Goal: Transaction & Acquisition: Purchase product/service

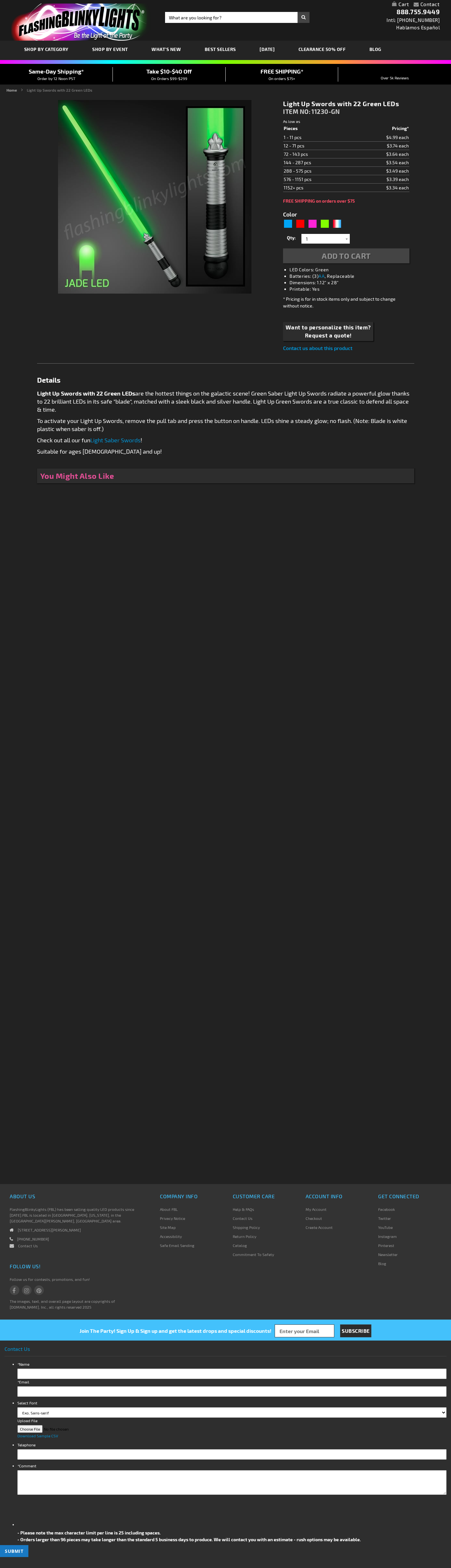
type input "5648"
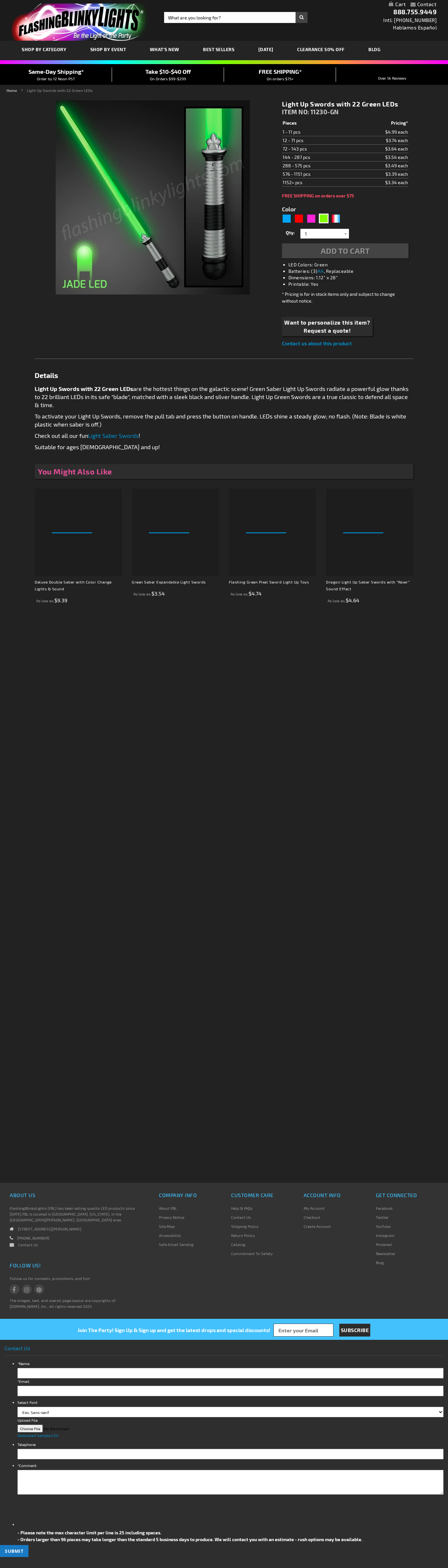
type input "5648"
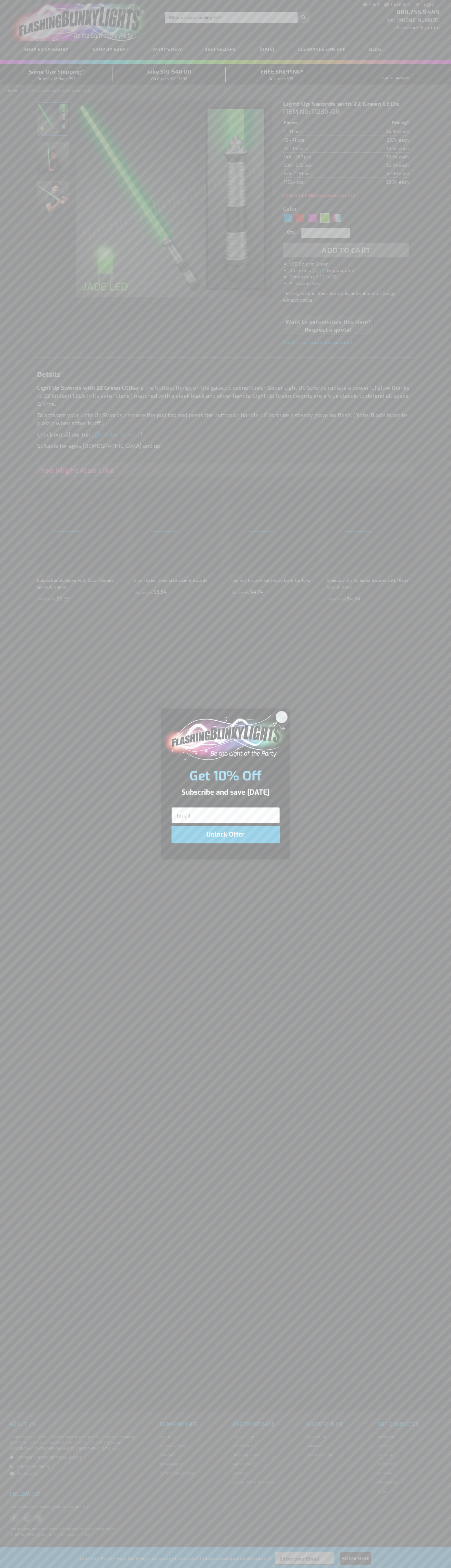
click at [282, 716] on icon "Close dialog" at bounding box center [281, 716] width 5 height 5
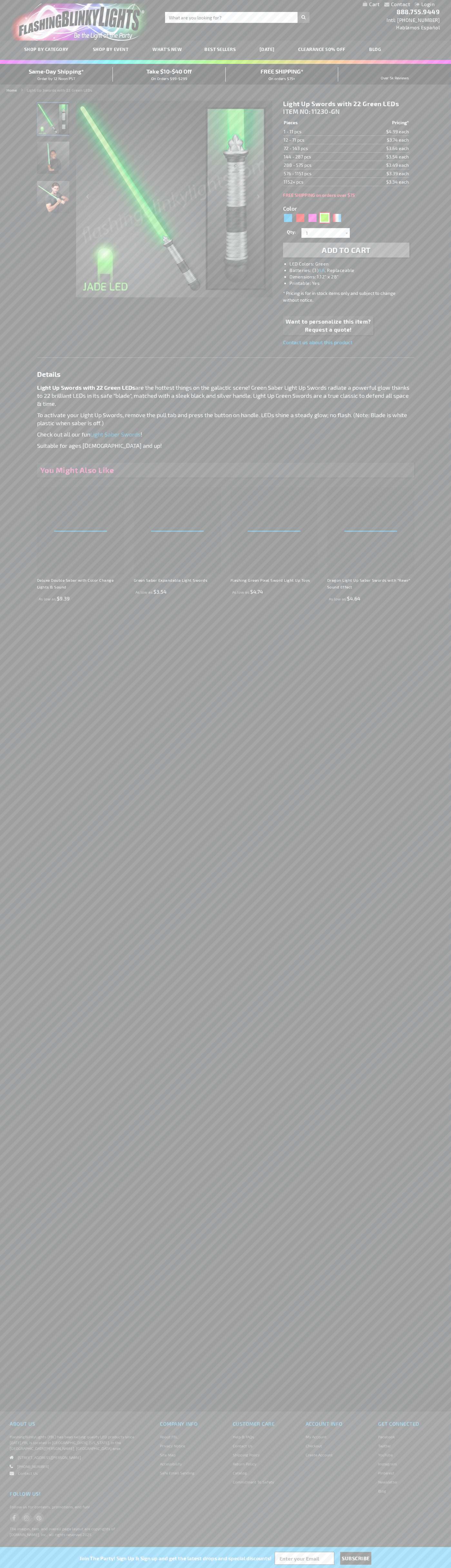
click at [325, 218] on div "Green" at bounding box center [325, 218] width 9 height 9
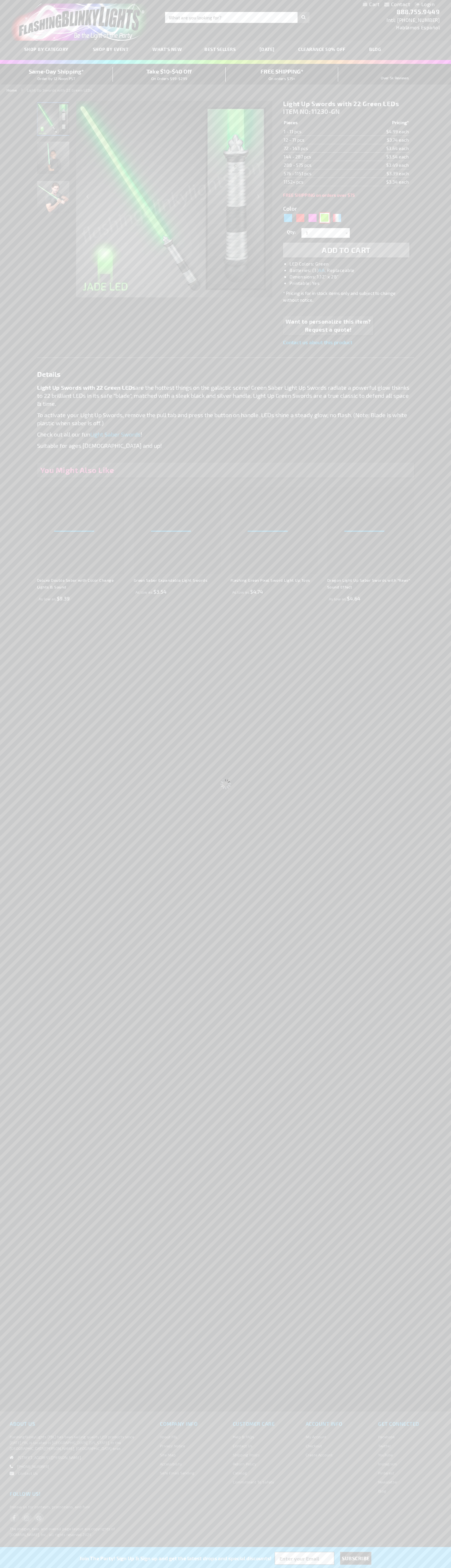
select select
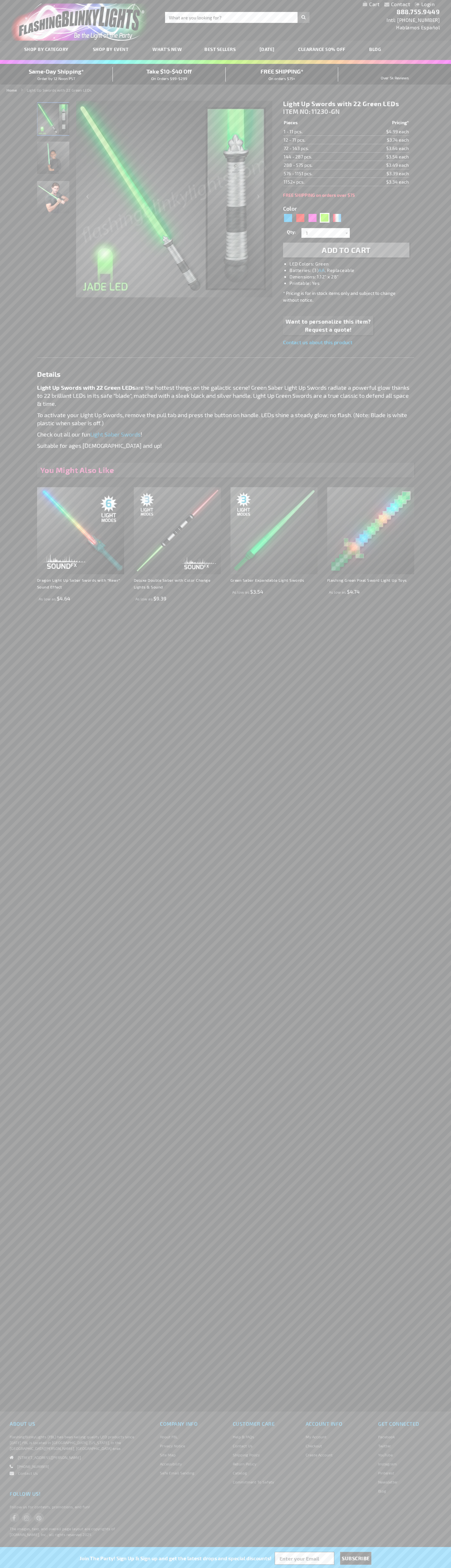
click at [346, 250] on span "Add to Cart" at bounding box center [346, 250] width 49 height 9
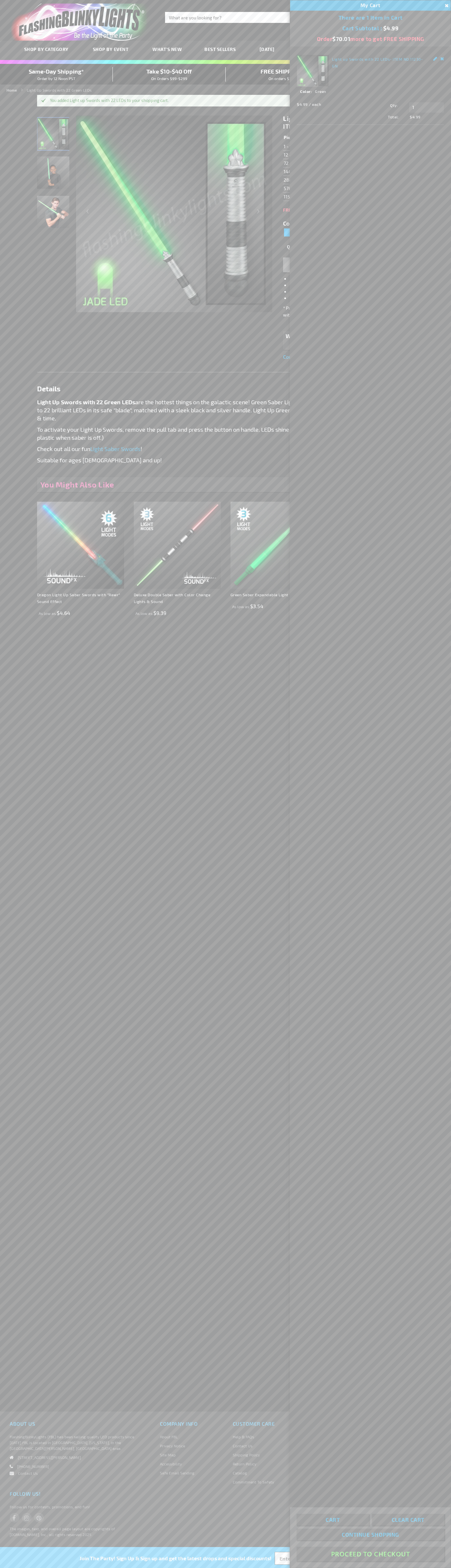
click at [371, 1554] on button "Proceed To Checkout" at bounding box center [370, 1554] width 148 height 15
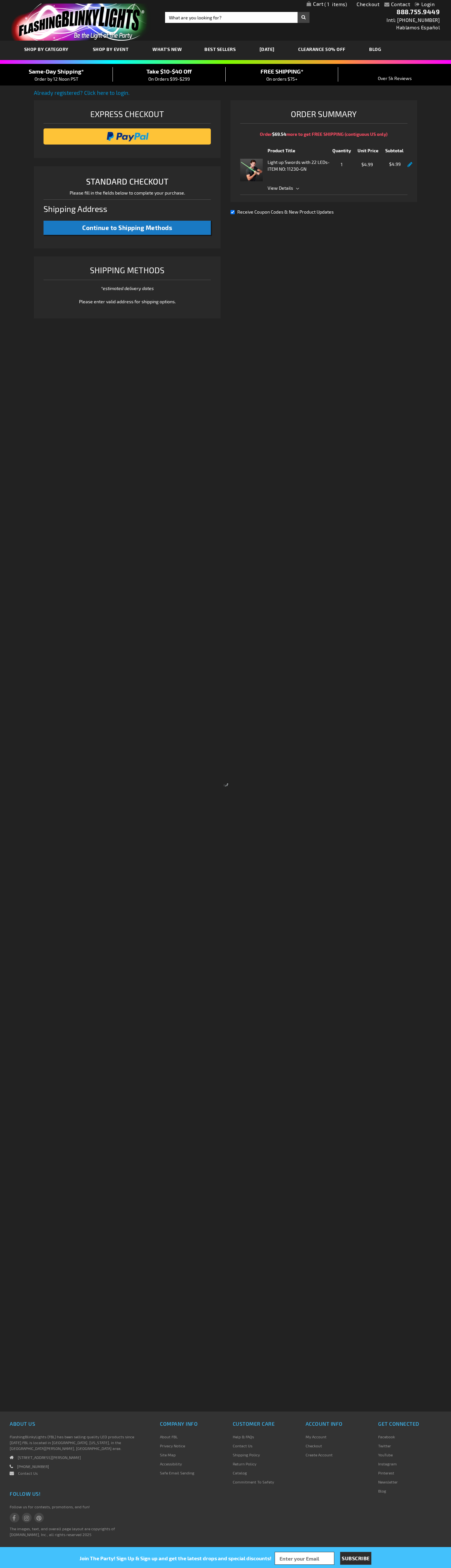
select select "US"
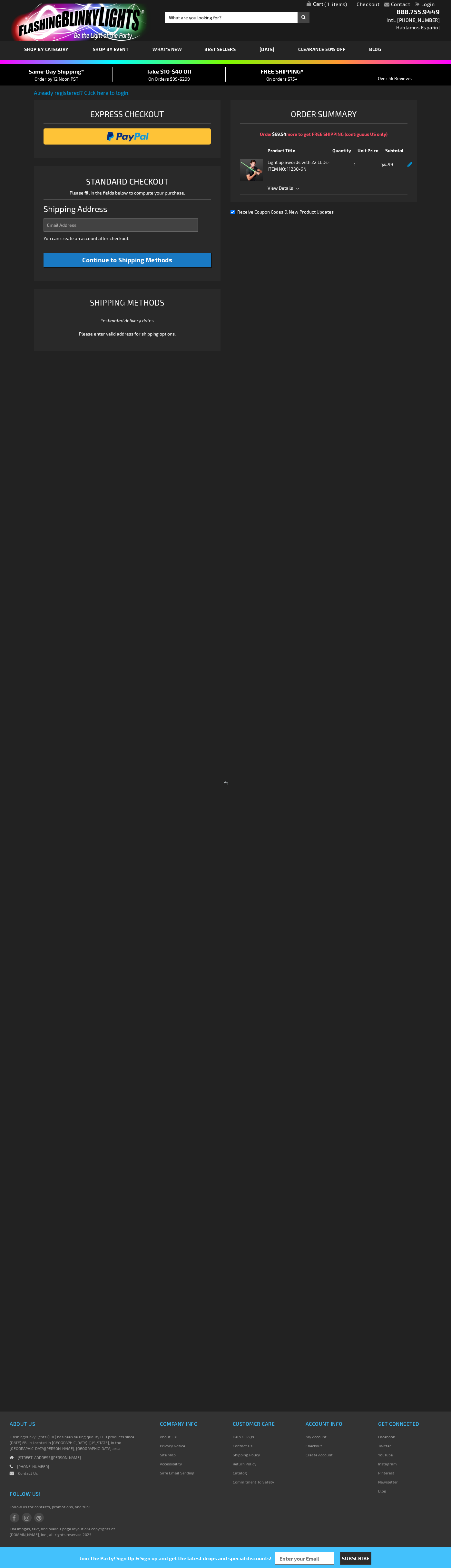
select select "US"
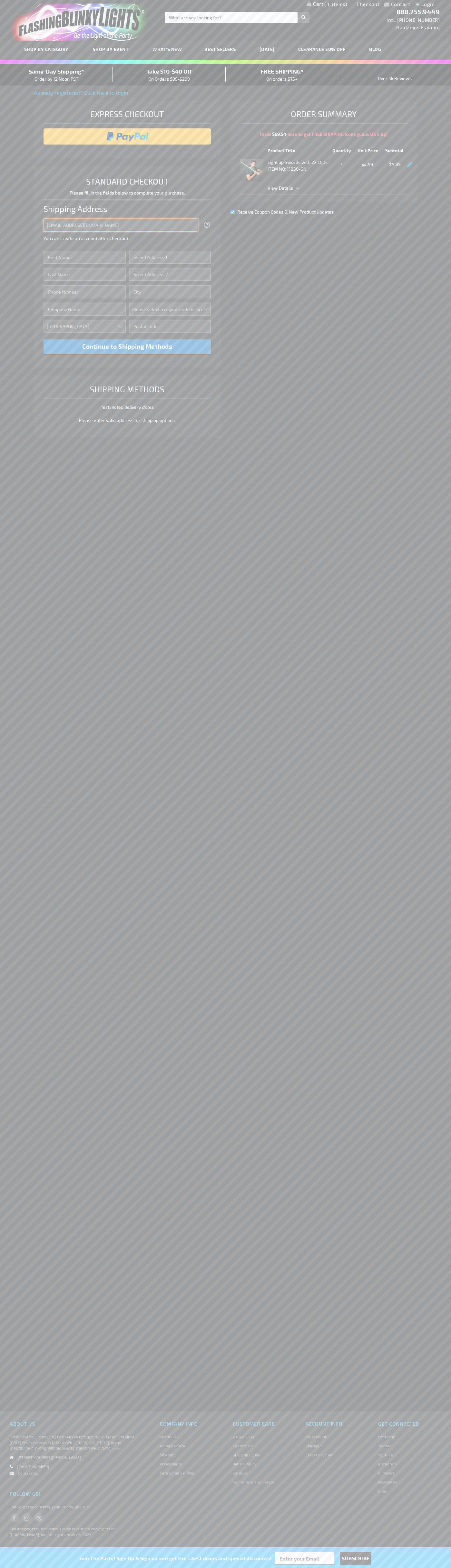
type input "[EMAIL_ADDRESS][DOMAIN_NAME]"
type input "[PERSON_NAME]"
type input "[STREET_ADDRESS][PERSON_NAME]"
type input "First floor"
type input "[PERSON_NAME]"
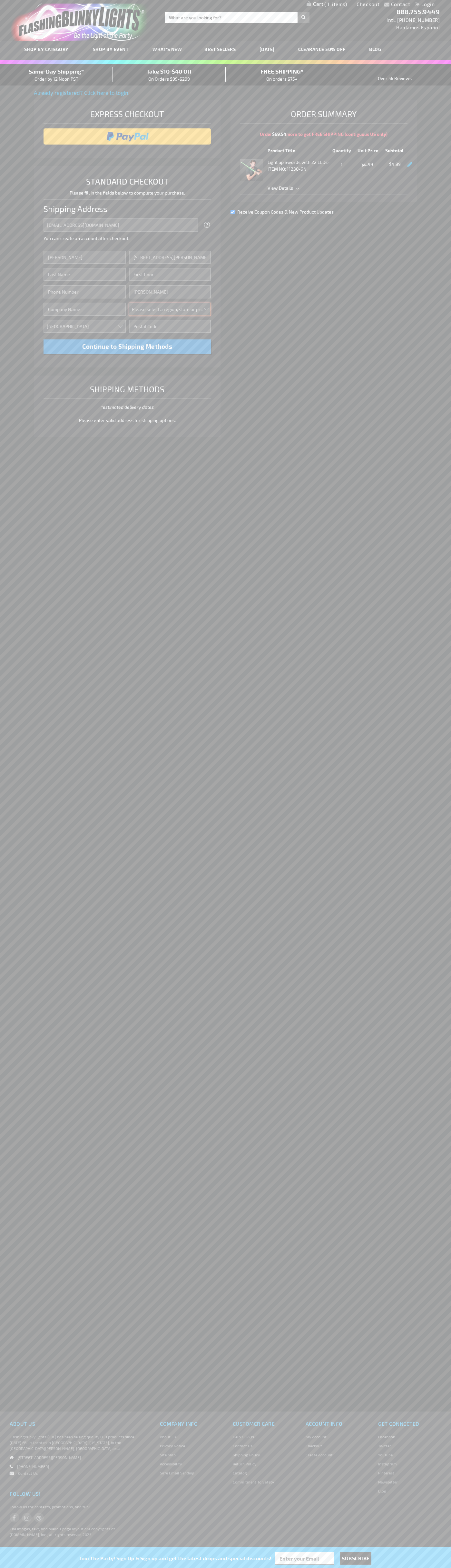
select select "48"
type input "74361"
type input "[PERSON_NAME]"
type input "6502530000"
type input "[PERSON_NAME]"
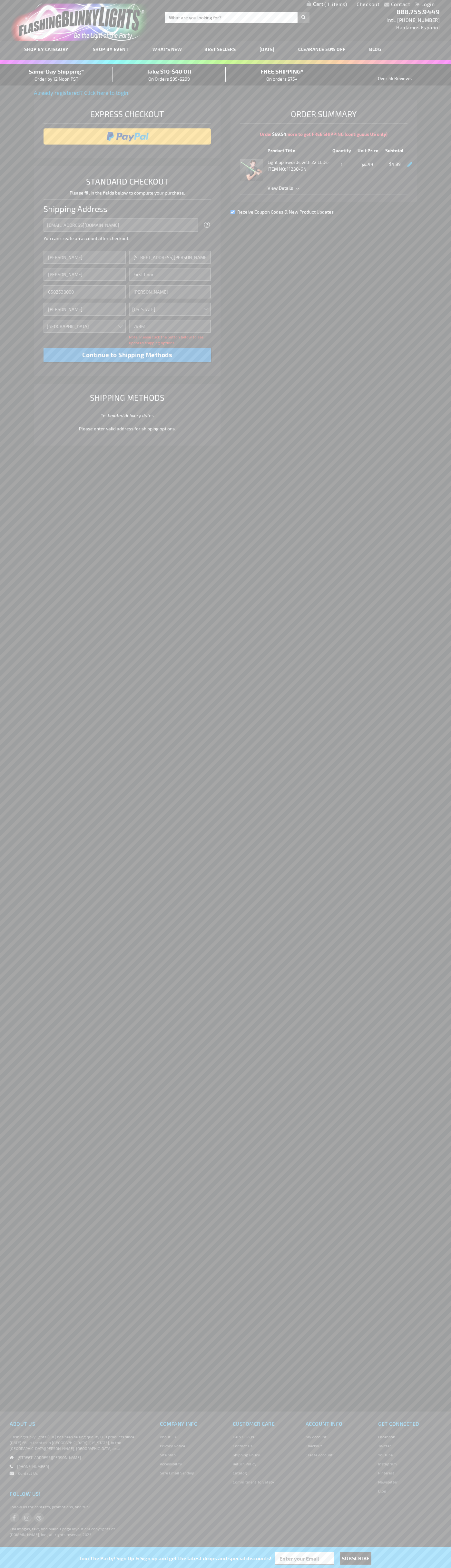
click at [56, 75] on div "Same-Day Shipping* Order by 12 Noon PST" at bounding box center [56, 74] width 113 height 15
click at [128, 136] on input "image" at bounding box center [127, 136] width 161 height 13
